Goal: Task Accomplishment & Management: Manage account settings

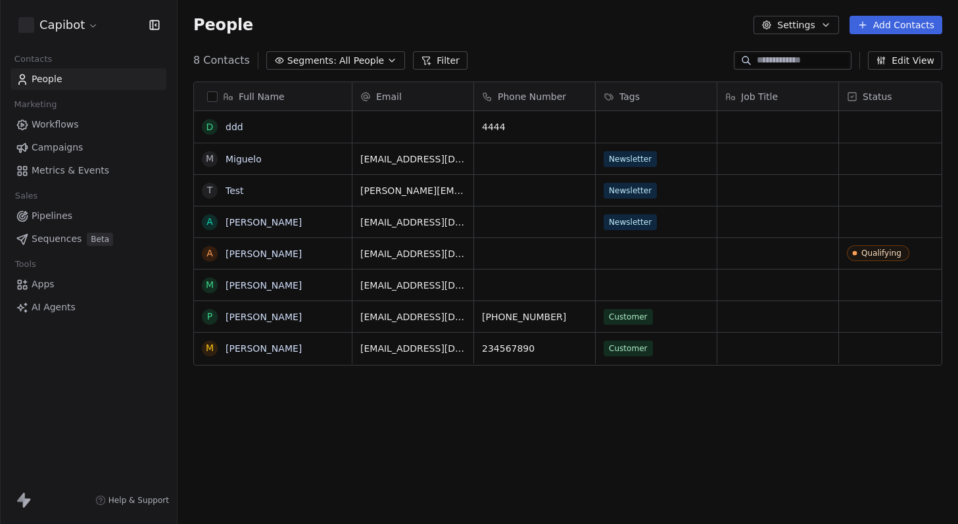
scroll to position [451, 771]
click at [797, 22] on button "Settings" at bounding box center [795, 25] width 85 height 18
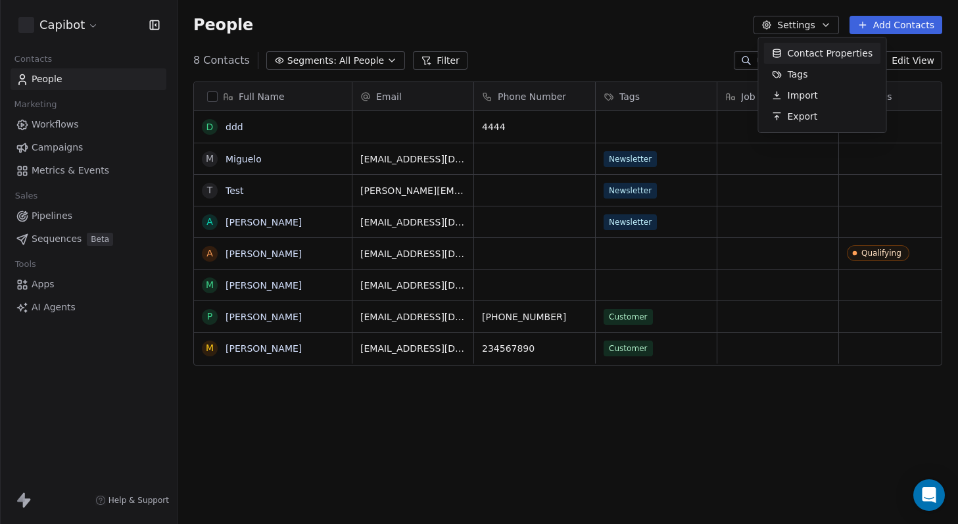
click at [797, 22] on html "Capibot Contacts People Marketing Workflows Campaigns Metrics & Events Sales Pi…" at bounding box center [479, 262] width 958 height 524
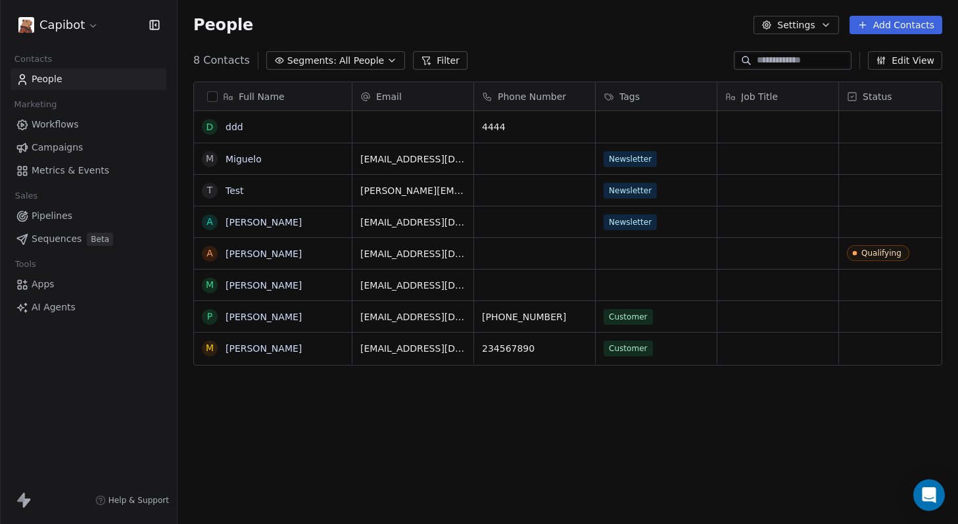
click at [282, 9] on div "People Settings Add Contacts" at bounding box center [568, 25] width 780 height 50
click at [828, 26] on icon "button" at bounding box center [825, 25] width 5 height 3
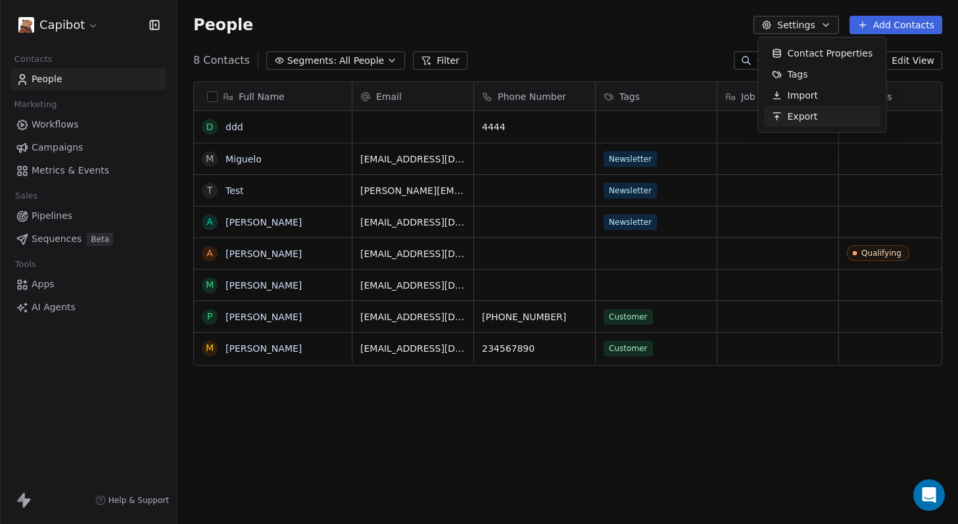
click at [197, 451] on html "Capibot Contacts People Marketing Workflows Campaigns Metrics & Events Sales Pi…" at bounding box center [479, 262] width 958 height 524
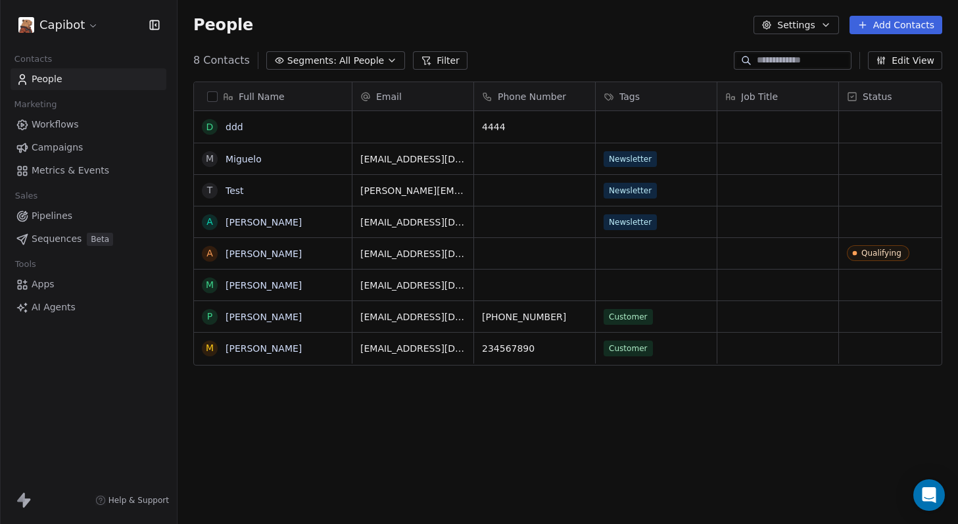
click at [90, 28] on html "Capibot Contacts People Marketing Workflows Campaigns Metrics & Events Sales Pi…" at bounding box center [479, 262] width 958 height 524
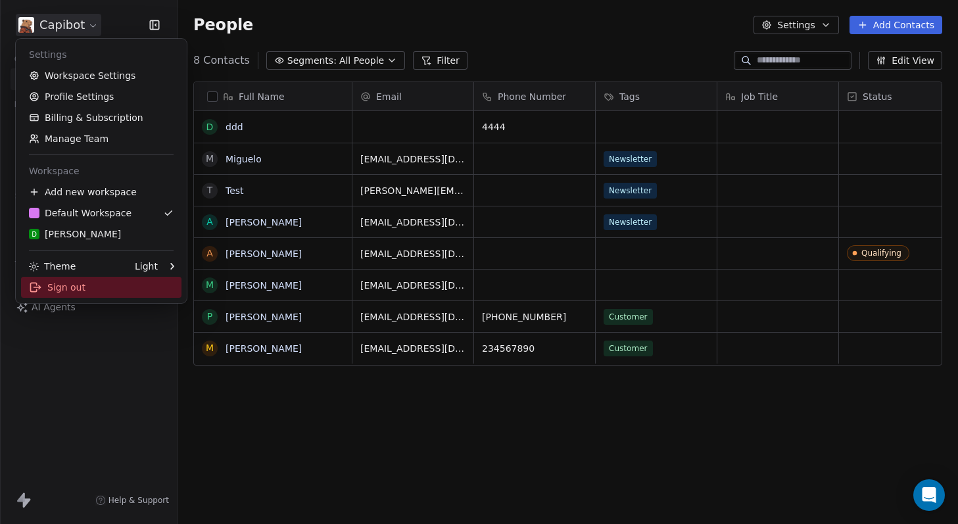
click at [63, 283] on div "Sign out" at bounding box center [101, 287] width 160 height 21
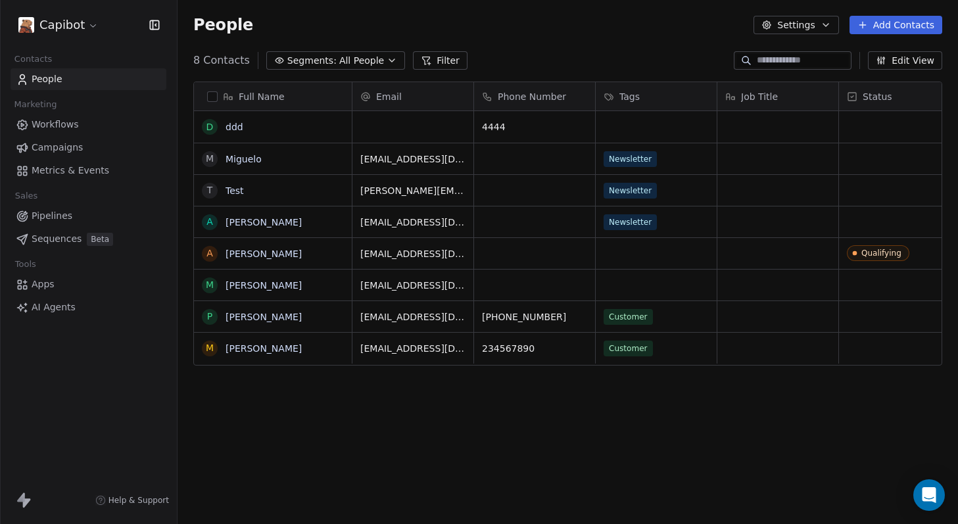
scroll to position [451, 771]
